Goal: Transaction & Acquisition: Book appointment/travel/reservation

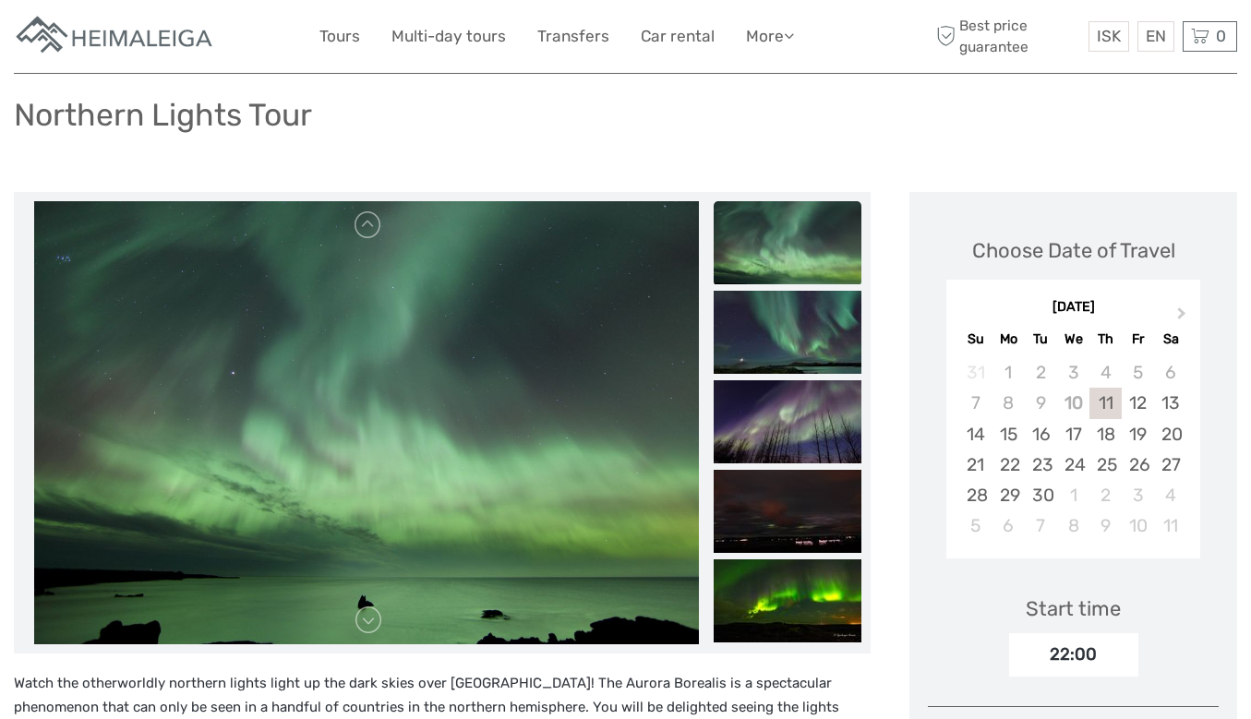
scroll to position [142, 0]
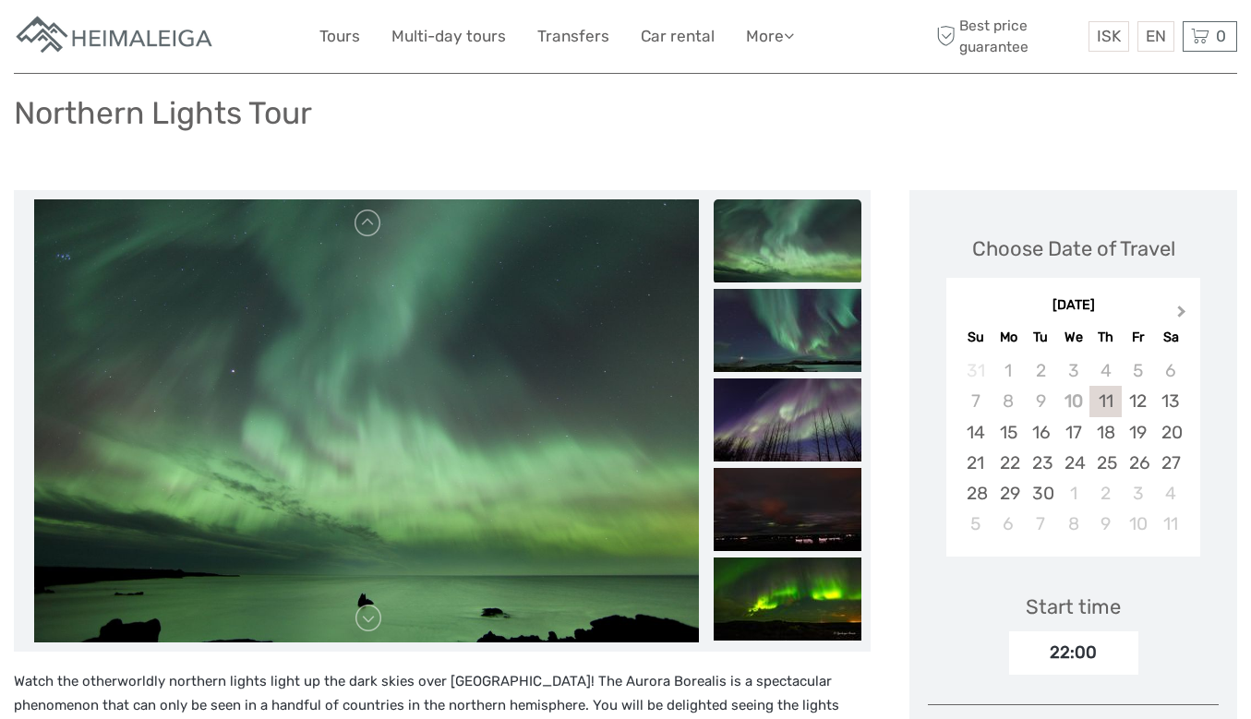
click at [1182, 302] on span "Next Month" at bounding box center [1182, 315] width 0 height 27
click at [1006, 417] on div "13" at bounding box center [1008, 432] width 32 height 30
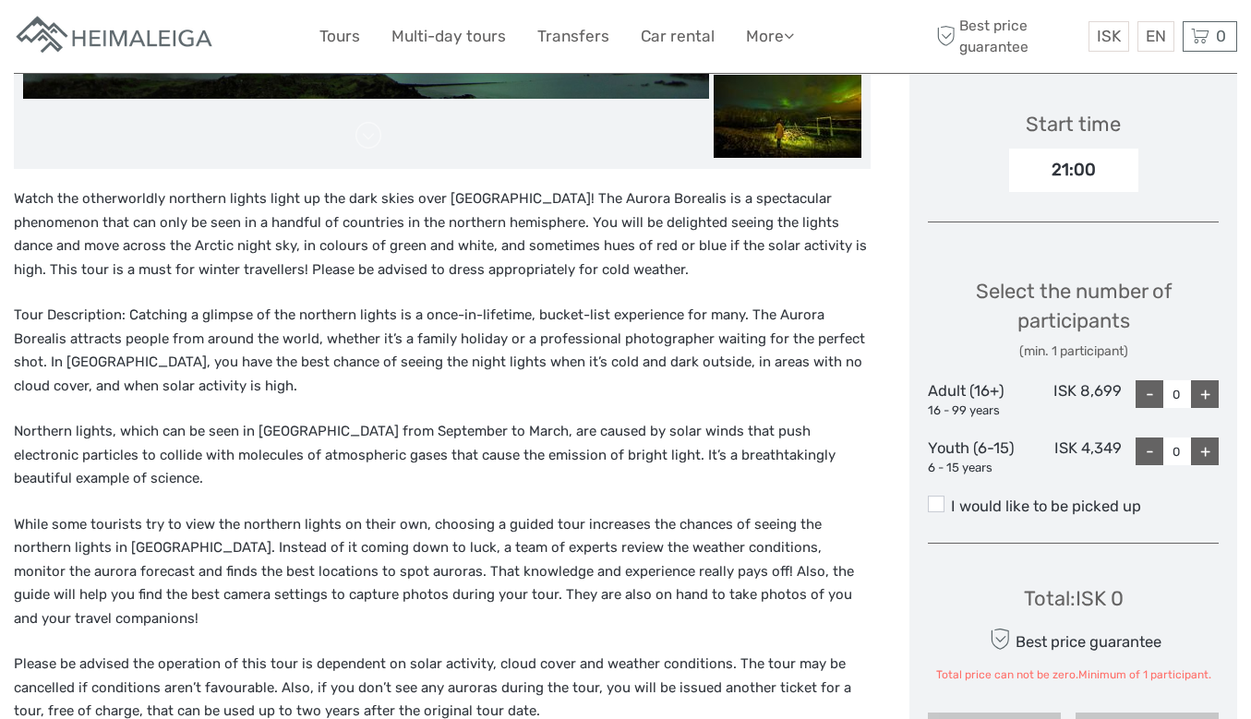
scroll to position [628, 0]
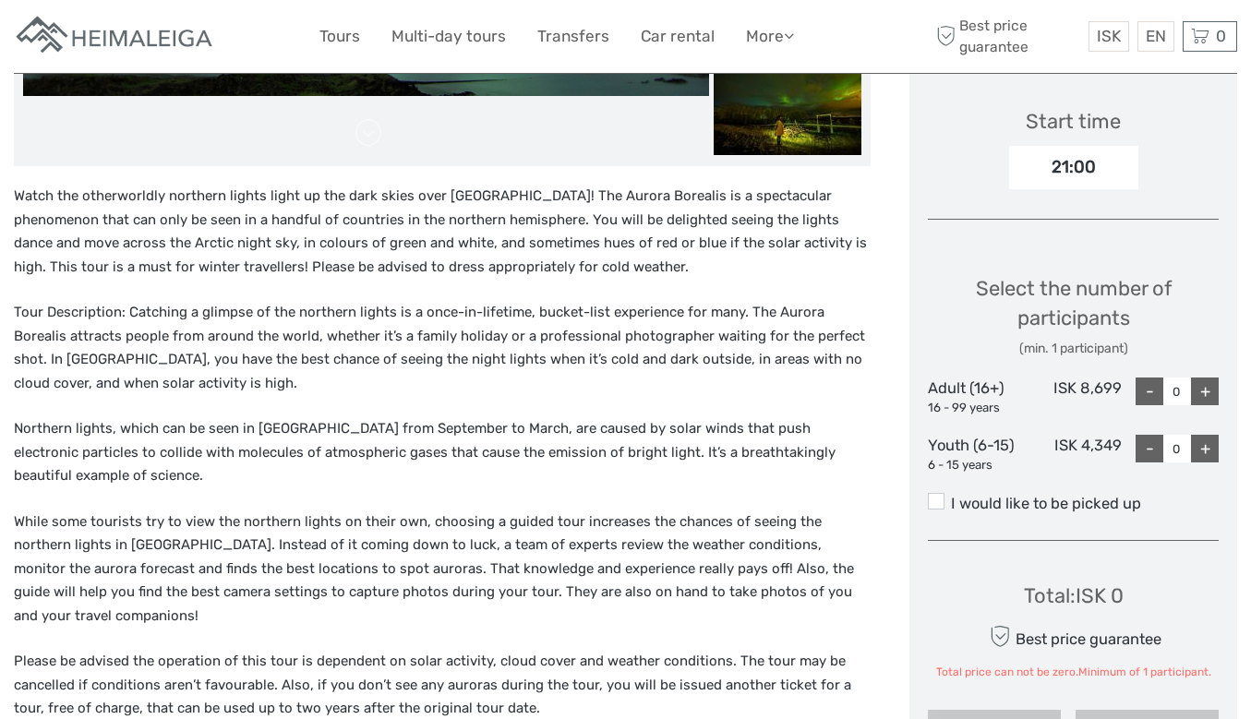
click at [1212, 378] on div "+" at bounding box center [1205, 392] width 28 height 28
type input "1"
click at [939, 493] on span at bounding box center [936, 501] width 17 height 17
click at [951, 497] on input "I would like to be picked up" at bounding box center [951, 497] width 0 height 0
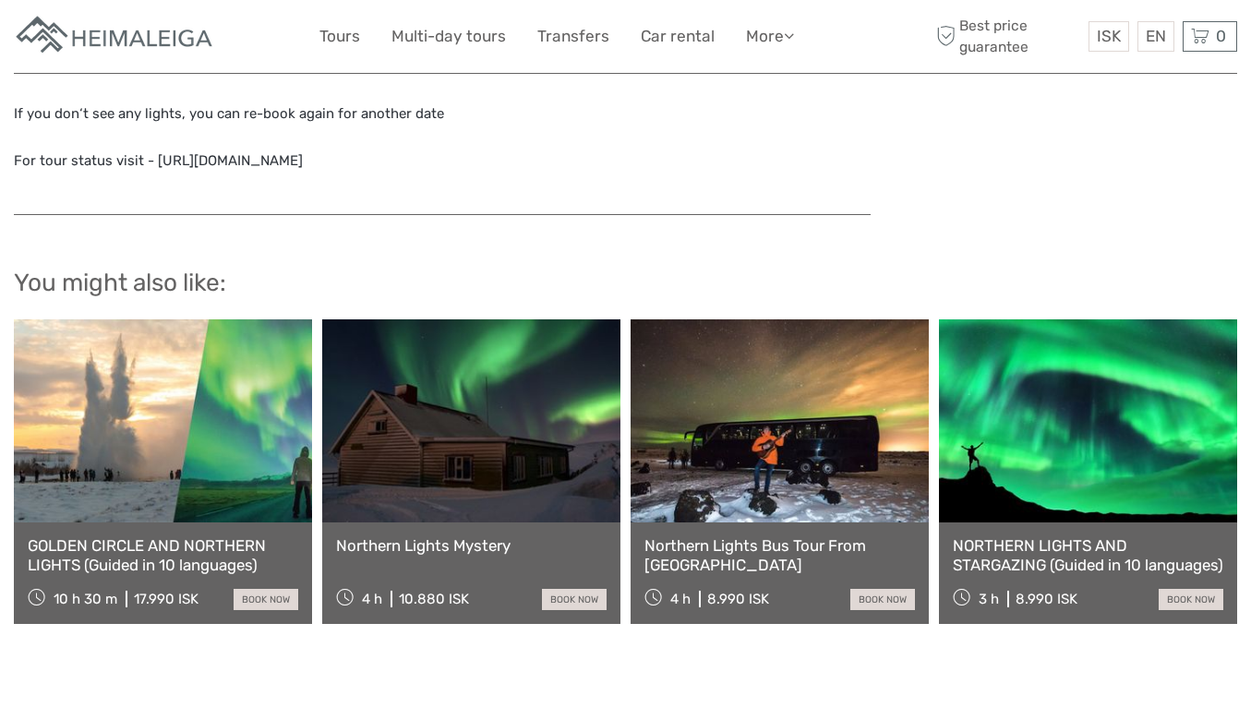
scroll to position [2082, 0]
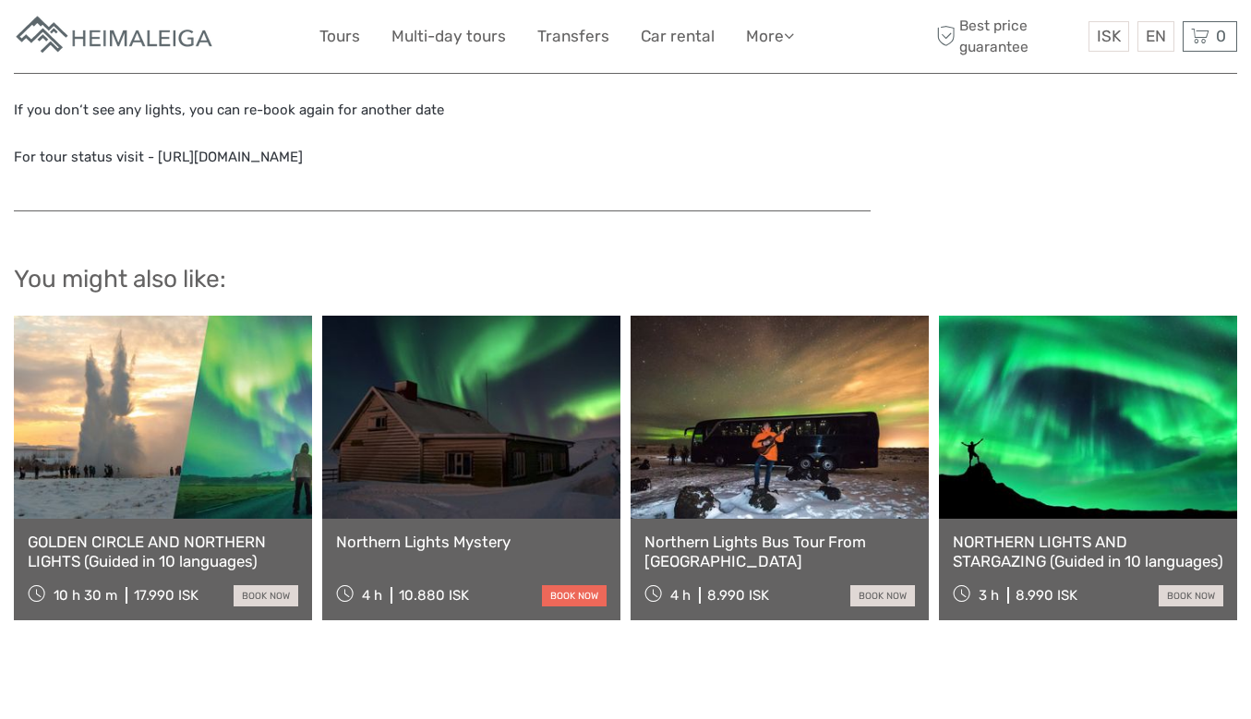
click at [574, 585] on link "book now" at bounding box center [574, 595] width 65 height 21
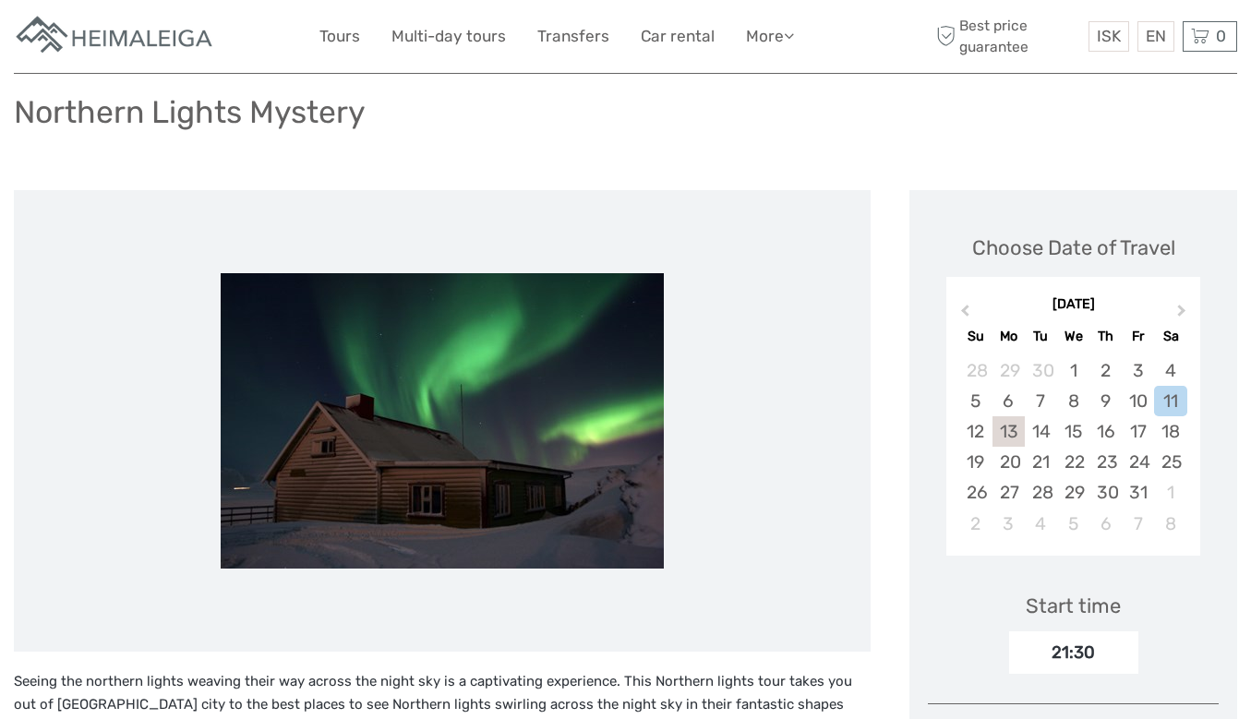
click at [1009, 429] on div "13" at bounding box center [1008, 431] width 32 height 30
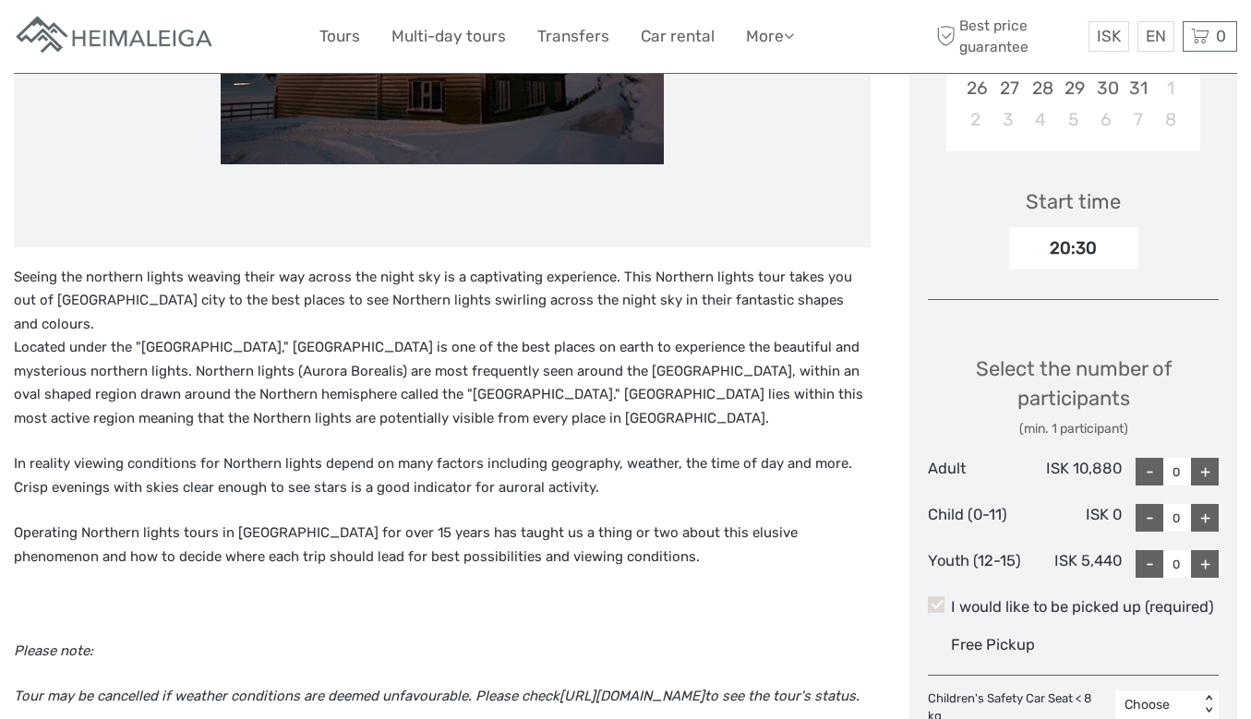
scroll to position [527, 0]
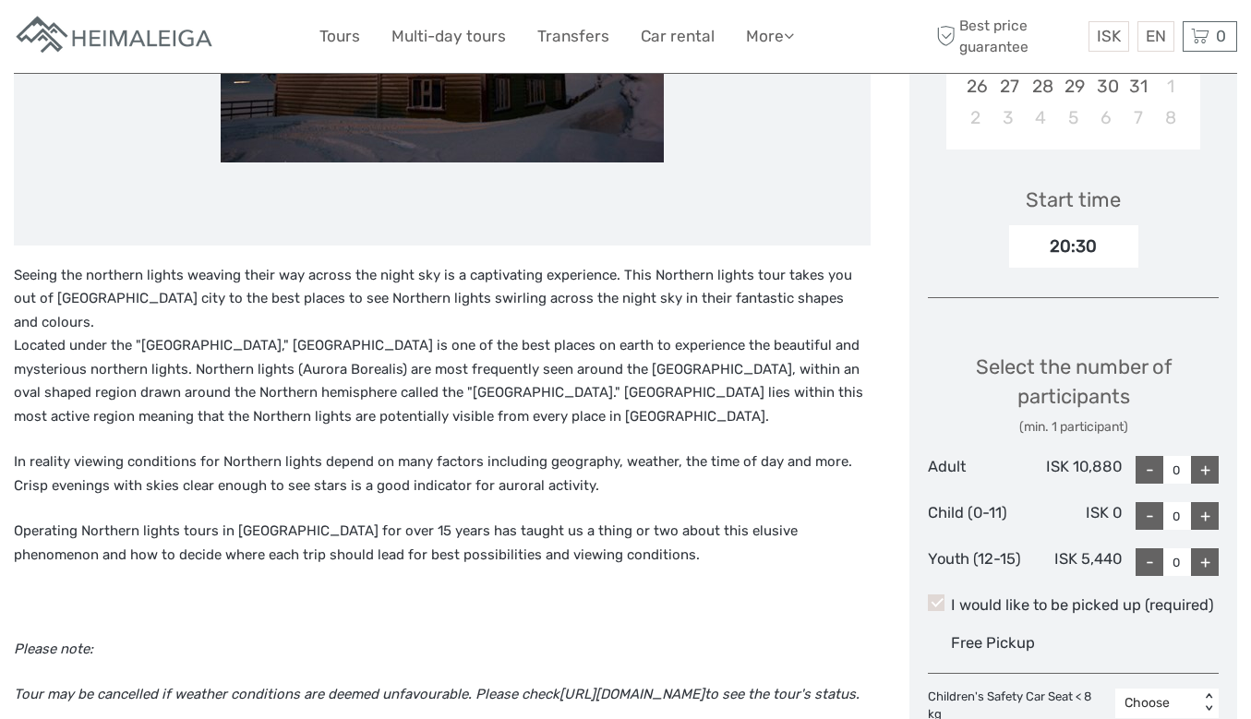
click at [1206, 472] on div "+" at bounding box center [1205, 470] width 28 height 28
type input "1"
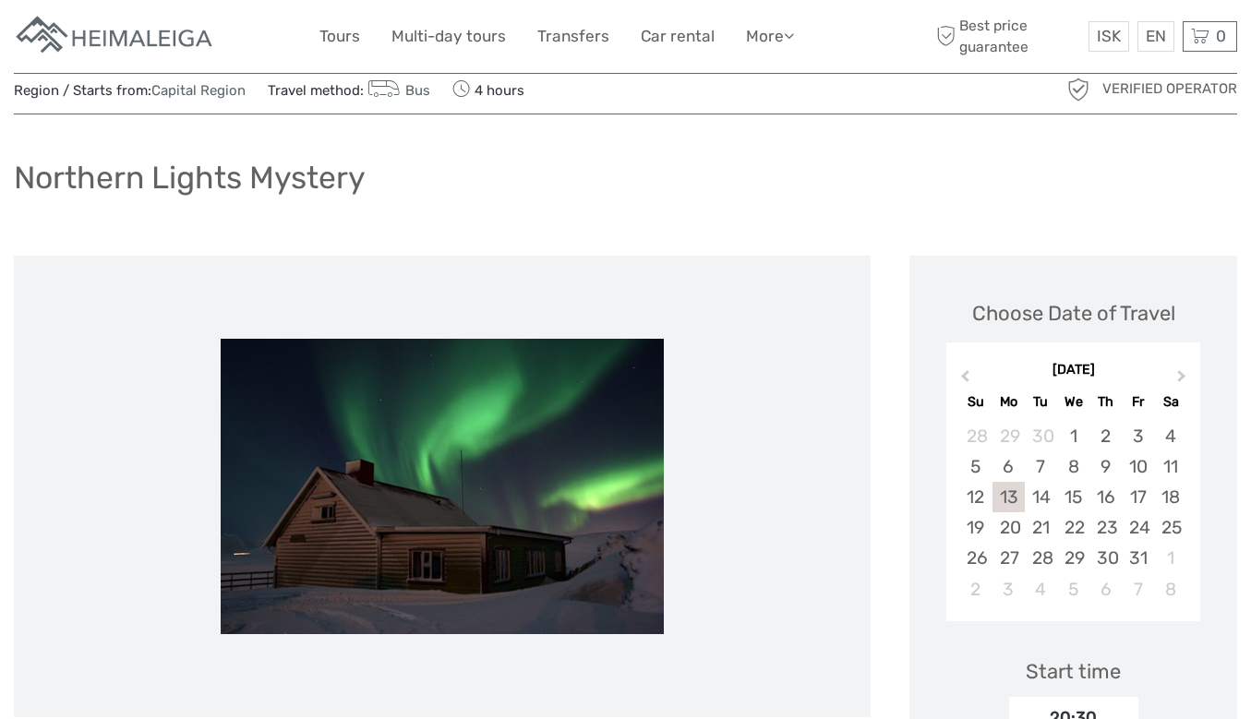
scroll to position [0, 0]
